Goal: Task Accomplishment & Management: Use online tool/utility

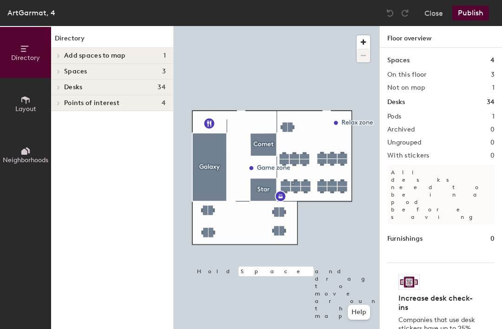
click at [468, 17] on button "Publish" at bounding box center [470, 13] width 37 height 15
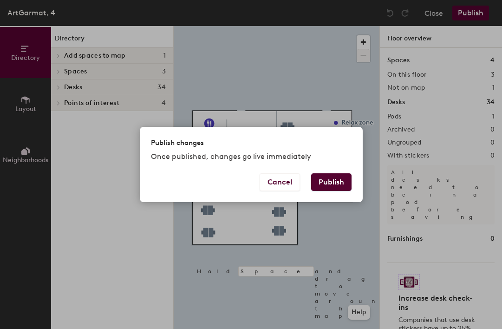
click at [320, 188] on button "Publish" at bounding box center [331, 182] width 40 height 18
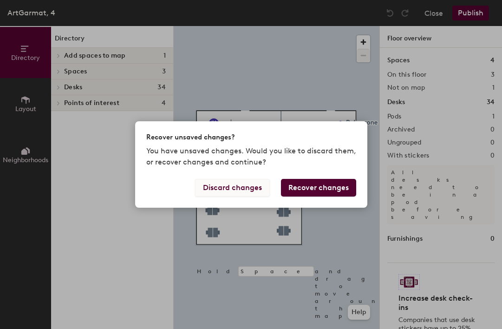
drag, startPoint x: 327, startPoint y: 189, endPoint x: 240, endPoint y: 184, distance: 87.5
click at [240, 184] on div "Discard changes Recover changes" at bounding box center [251, 193] width 232 height 29
click at [303, 185] on button "Recover changes" at bounding box center [318, 188] width 75 height 18
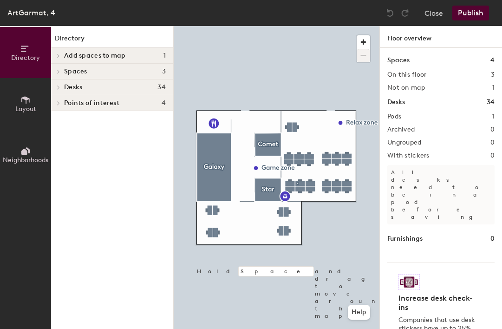
click at [469, 14] on button "Publish" at bounding box center [470, 13] width 37 height 15
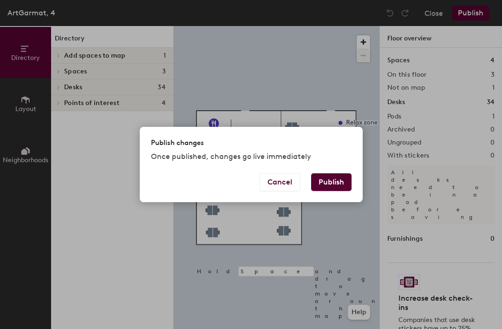
click at [324, 180] on button "Publish" at bounding box center [331, 182] width 40 height 18
